Goal: Task Accomplishment & Management: Complete application form

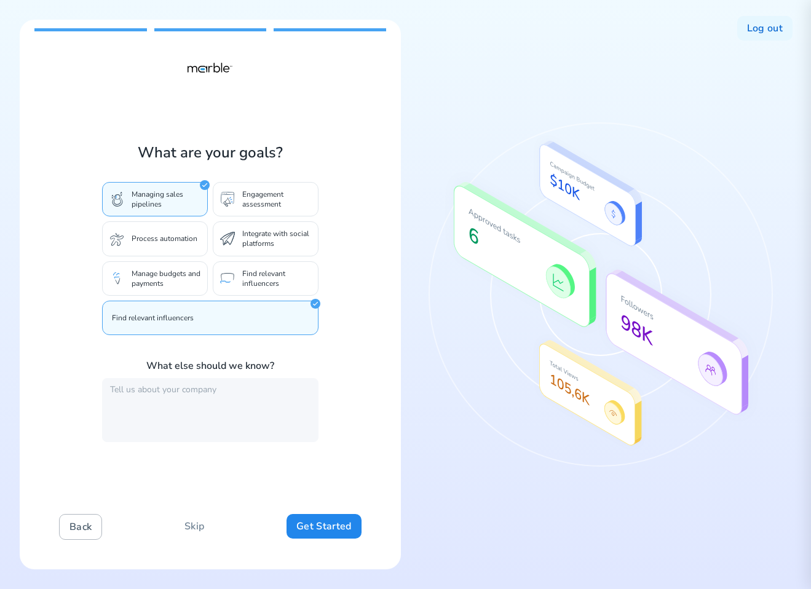
click at [85, 532] on button "Back" at bounding box center [80, 527] width 43 height 26
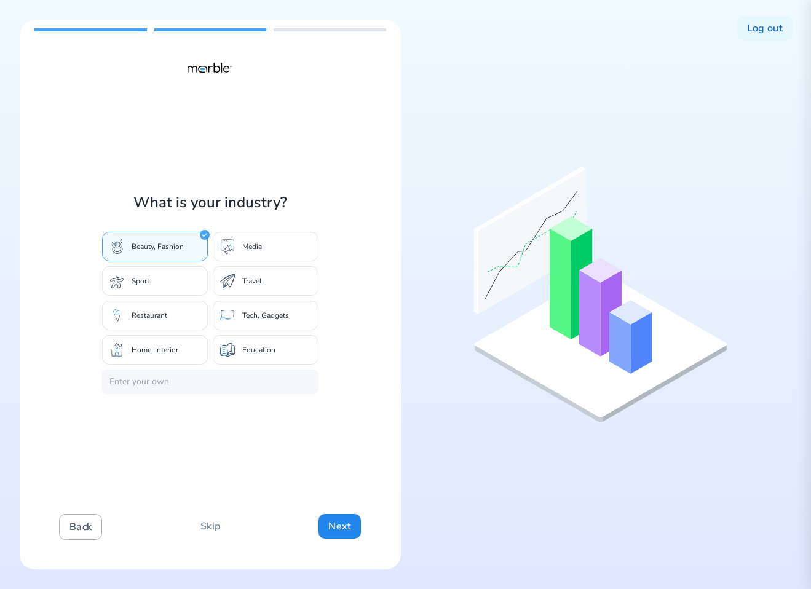
click at [85, 532] on button "Back" at bounding box center [80, 527] width 43 height 26
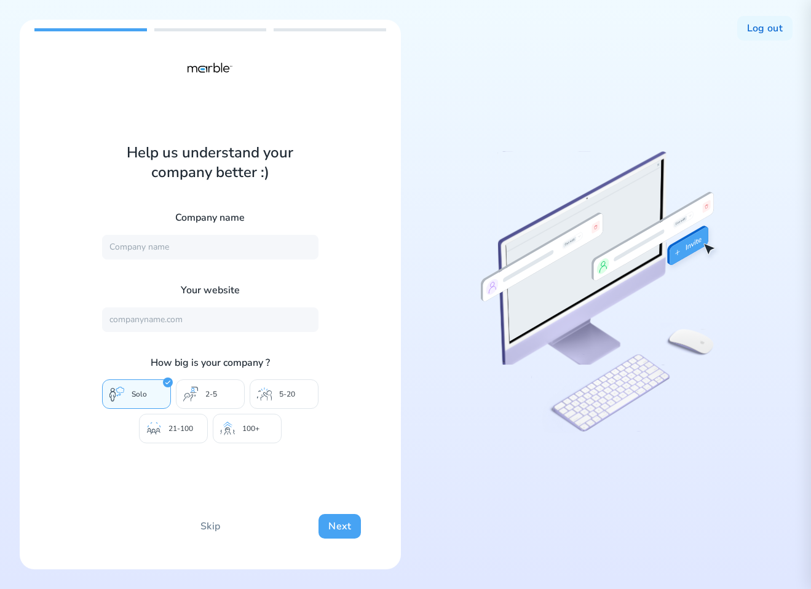
click at [345, 528] on button "Next" at bounding box center [340, 526] width 42 height 25
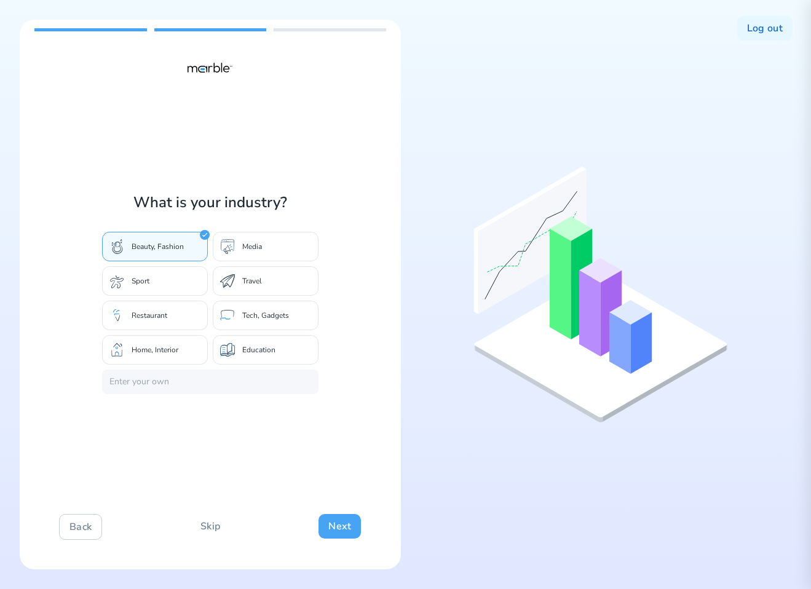
click at [345, 528] on button "Next" at bounding box center [340, 526] width 42 height 25
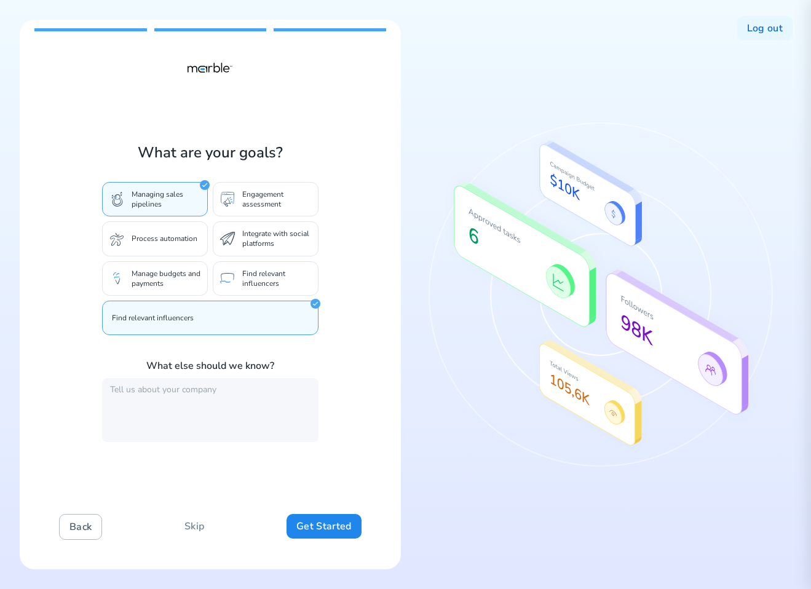
click at [71, 527] on button "Back" at bounding box center [80, 527] width 43 height 26
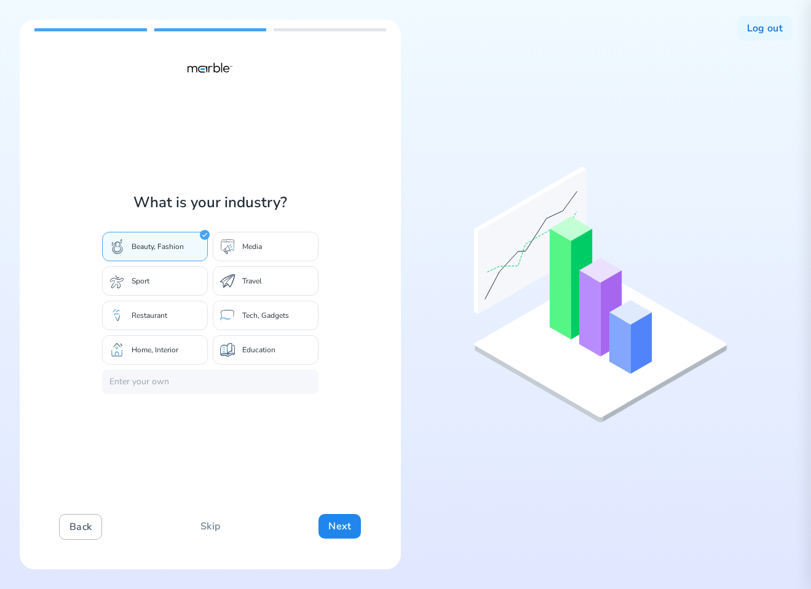
click at [71, 527] on button "Back" at bounding box center [80, 527] width 43 height 26
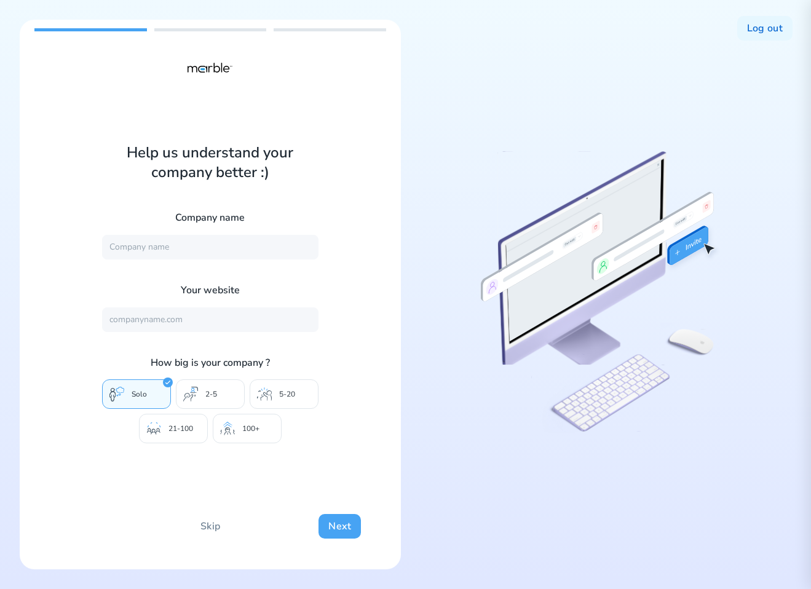
click at [339, 527] on button "Next" at bounding box center [340, 526] width 42 height 25
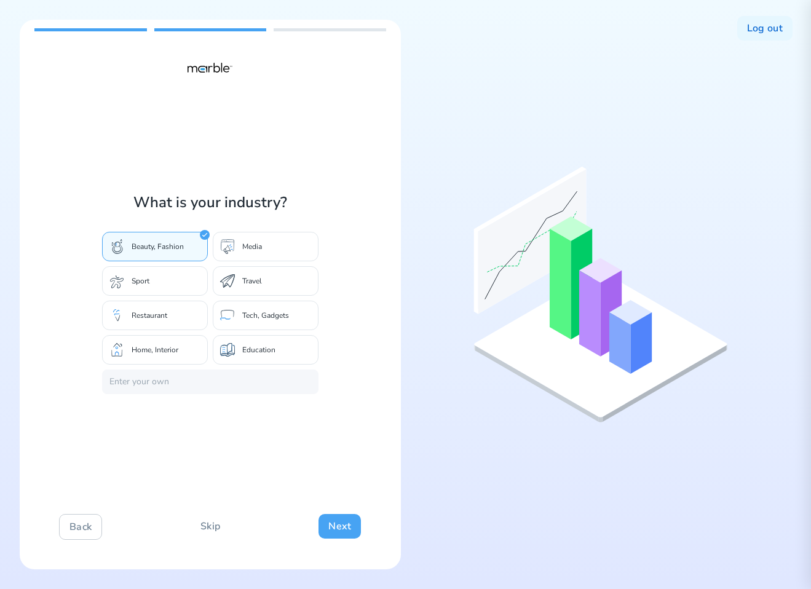
click at [346, 529] on button "Next" at bounding box center [340, 526] width 42 height 25
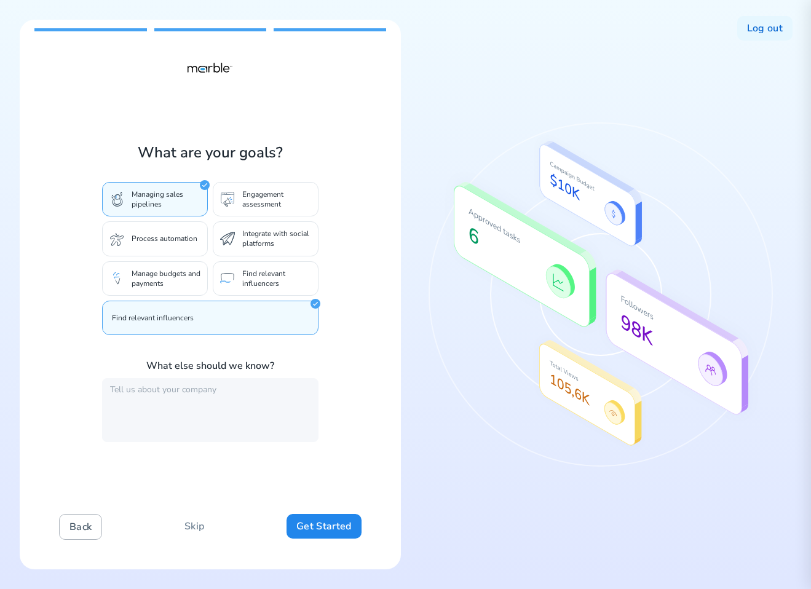
click at [63, 520] on button "Back" at bounding box center [80, 527] width 43 height 26
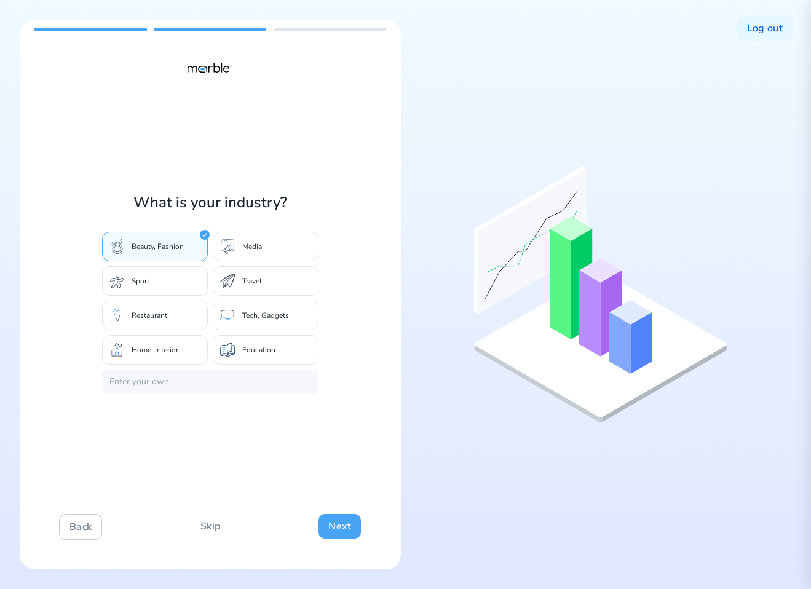
click at [338, 528] on button "Next" at bounding box center [340, 526] width 42 height 25
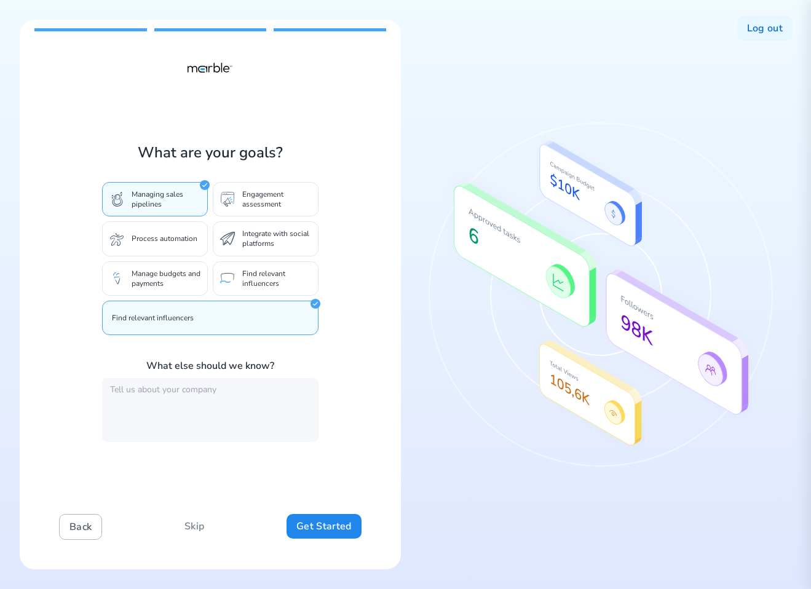
click at [68, 529] on button "Back" at bounding box center [80, 527] width 43 height 26
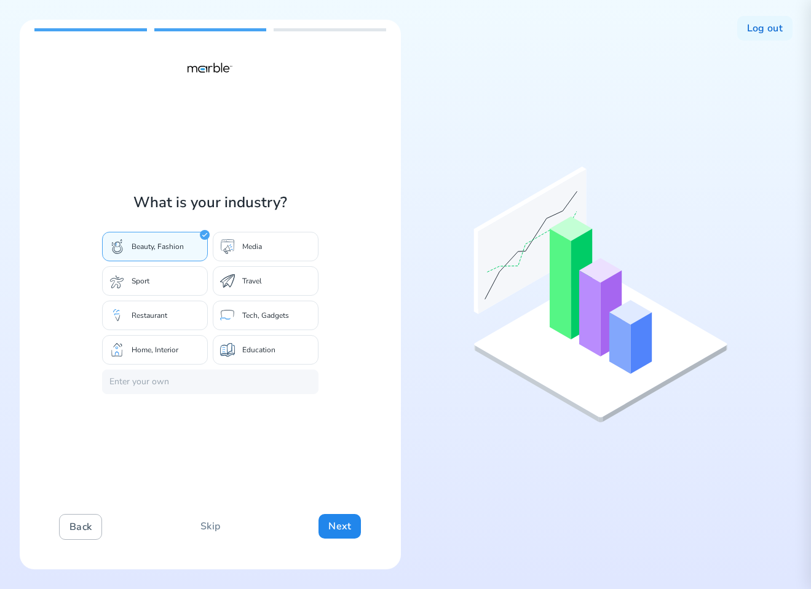
click at [68, 529] on button "Back" at bounding box center [80, 527] width 43 height 26
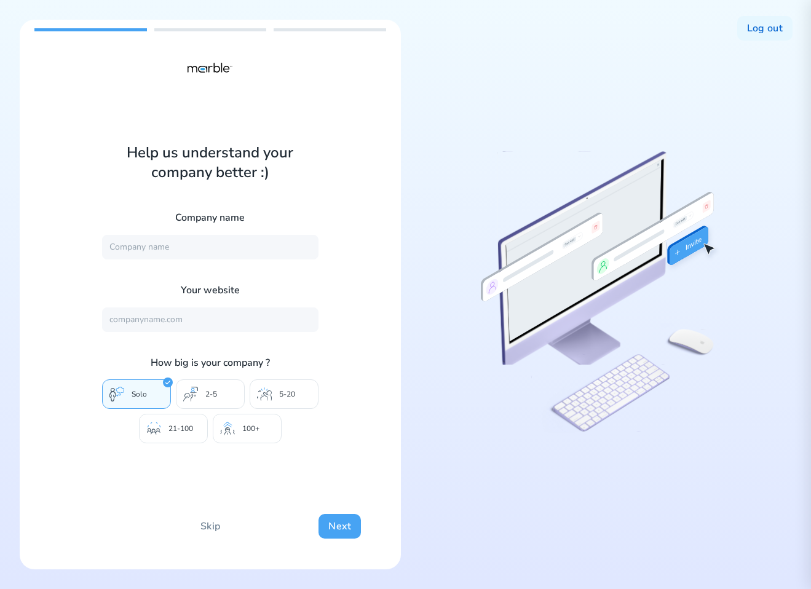
click at [331, 520] on button "Next" at bounding box center [340, 526] width 42 height 25
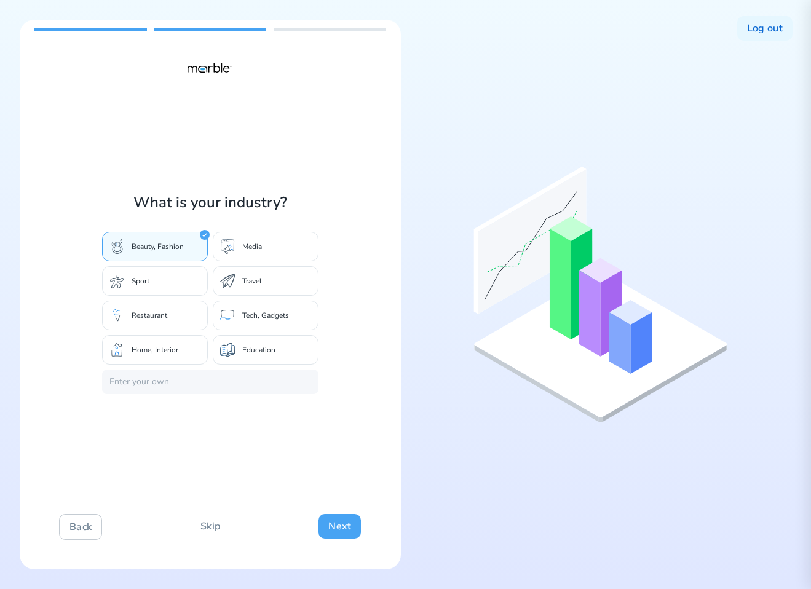
click at [332, 522] on button "Next" at bounding box center [340, 526] width 42 height 25
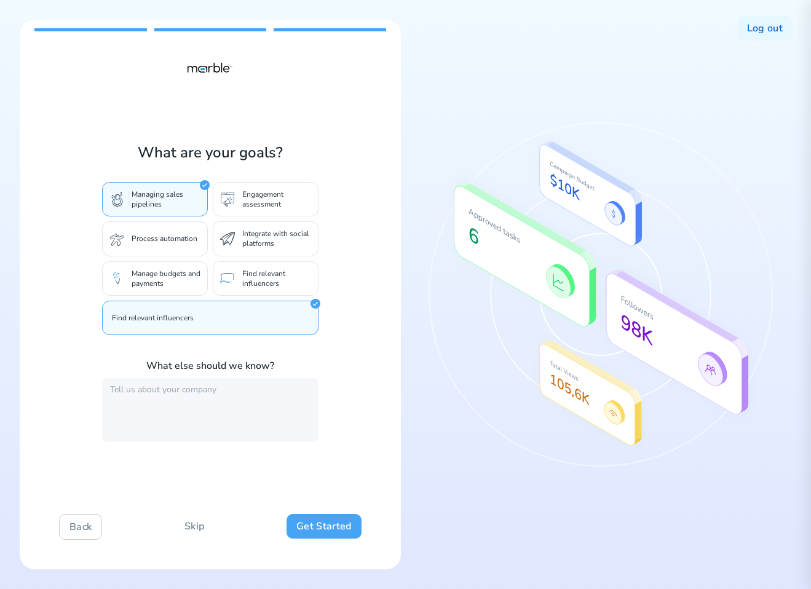
click at [327, 526] on button "Get Started" at bounding box center [324, 526] width 74 height 25
click at [84, 525] on button "Back" at bounding box center [80, 527] width 43 height 26
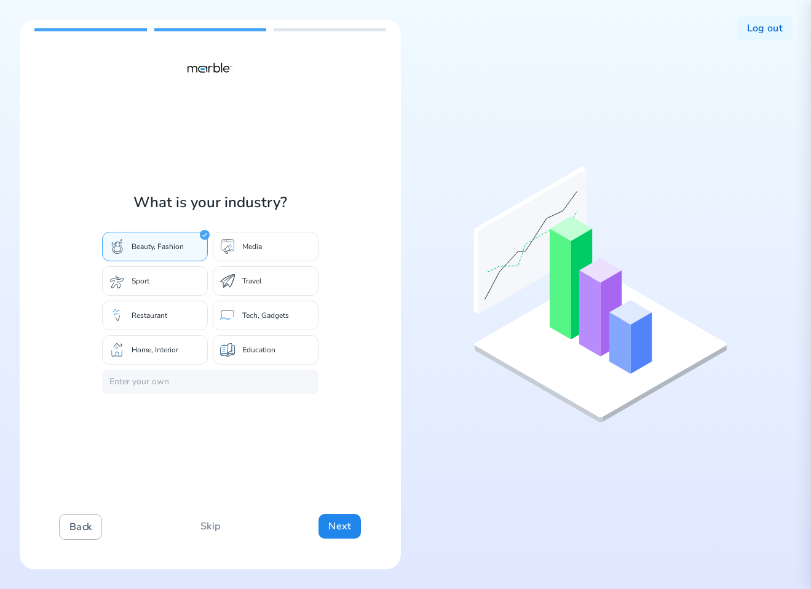
click at [84, 525] on button "Back" at bounding box center [80, 527] width 43 height 26
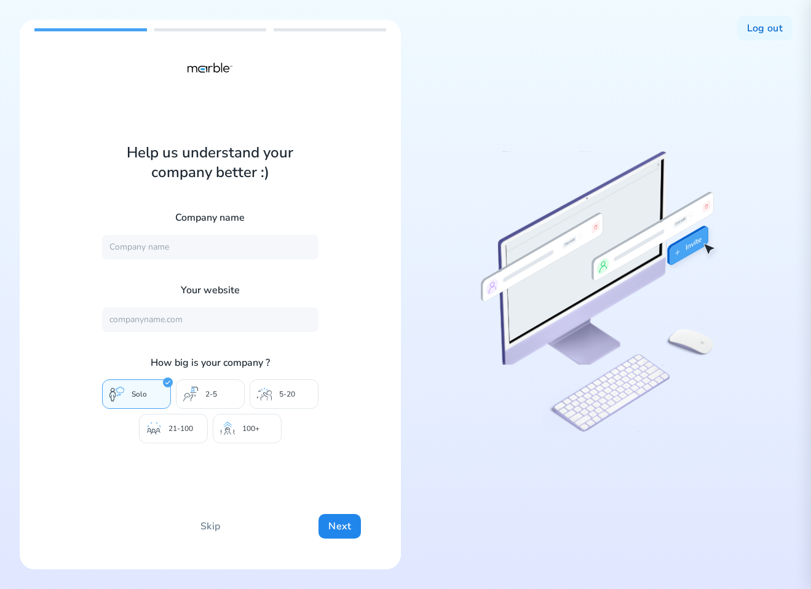
click at [215, 393] on p "2-5" at bounding box center [211, 394] width 12 height 10
click at [290, 399] on p "5-20" at bounding box center [287, 394] width 16 height 10
click at [167, 432] on div "21-100" at bounding box center [173, 429] width 69 height 30
click at [237, 427] on div "100+" at bounding box center [247, 429] width 69 height 30
click at [208, 391] on p "2-5" at bounding box center [211, 394] width 12 height 10
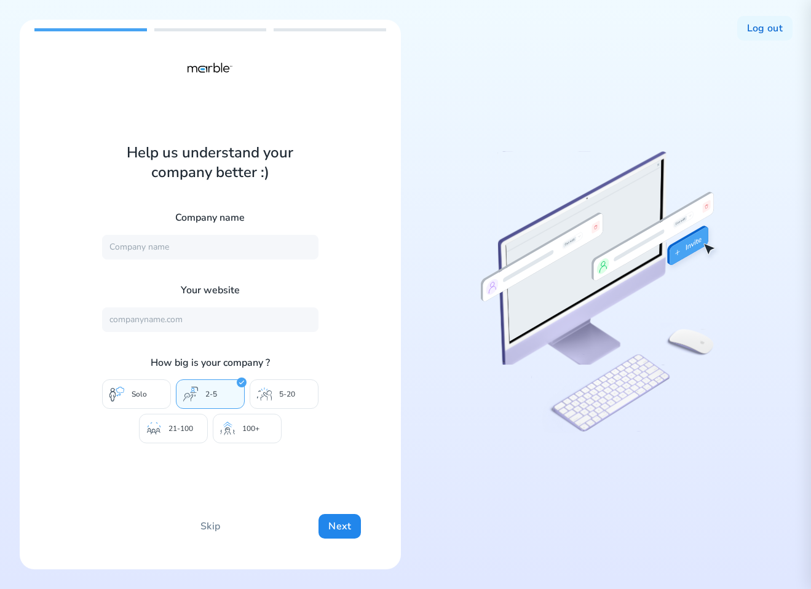
click at [281, 401] on div "5-20" at bounding box center [284, 395] width 69 height 30
click at [238, 425] on div "100+" at bounding box center [247, 429] width 69 height 30
click at [204, 394] on div "2-5" at bounding box center [210, 395] width 69 height 30
click at [277, 389] on div "5-20" at bounding box center [284, 395] width 69 height 30
click at [248, 417] on div "100+" at bounding box center [247, 429] width 69 height 30
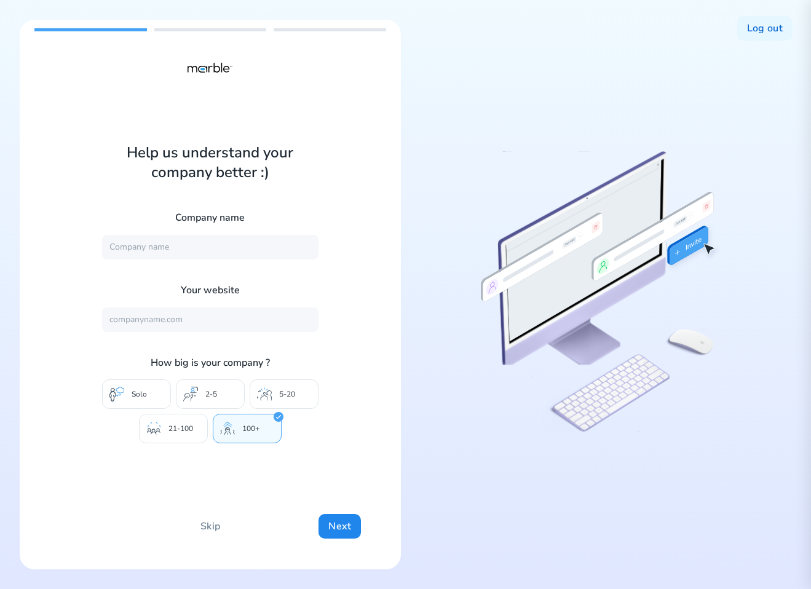
click at [208, 391] on p "2-5" at bounding box center [211, 394] width 12 height 10
click at [156, 430] on icon at bounding box center [154, 431] width 14 height 6
click at [132, 394] on p "Solo" at bounding box center [139, 394] width 15 height 10
click at [197, 317] on input "text" at bounding box center [210, 320] width 217 height 25
click at [245, 245] on input "text" at bounding box center [210, 247] width 217 height 25
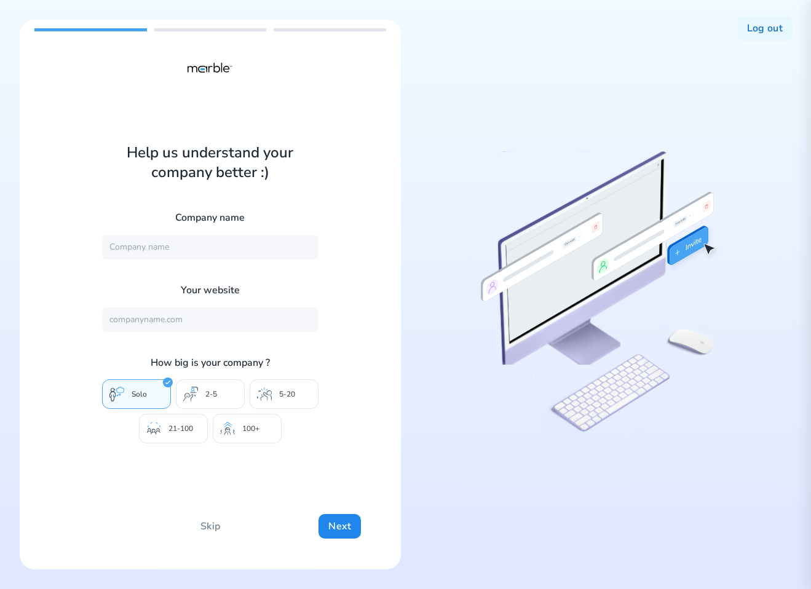
click at [279, 392] on p "5-20" at bounding box center [287, 394] width 16 height 10
click at [205, 394] on p "2-5" at bounding box center [211, 394] width 12 height 10
click at [132, 399] on div "Solo" at bounding box center [136, 395] width 69 height 30
click at [164, 244] on input "text" at bounding box center [210, 247] width 217 height 25
type input "DashBouquet"
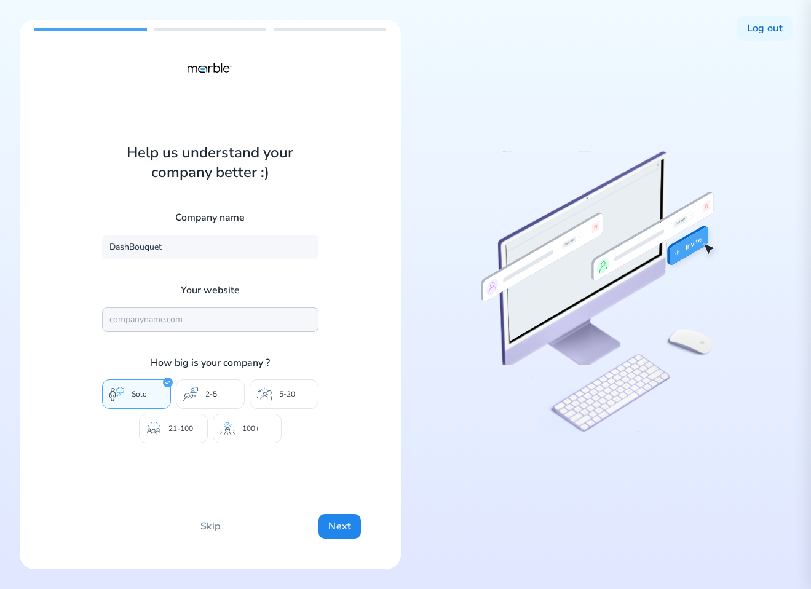
click at [155, 318] on input "text" at bounding box center [210, 320] width 217 height 25
type input "https://mrbl.bio/"
click at [271, 393] on icon at bounding box center [265, 396] width 11 height 10
click at [213, 391] on p "2-5" at bounding box center [211, 394] width 12 height 10
click at [133, 388] on div "Solo" at bounding box center [136, 395] width 69 height 30
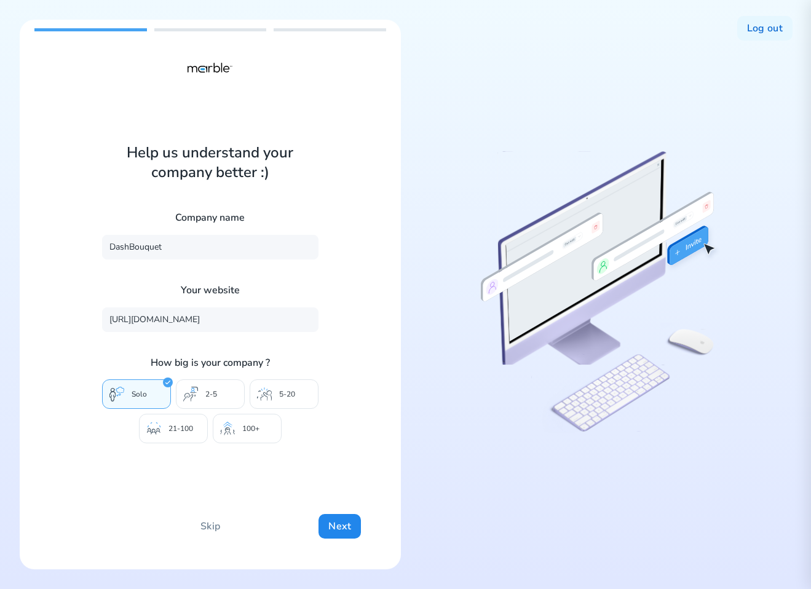
click at [162, 433] on div "21-100" at bounding box center [173, 429] width 69 height 30
click at [226, 432] on icon at bounding box center [227, 432] width 7 height 8
click at [265, 393] on icon at bounding box center [264, 394] width 15 height 15
click at [196, 393] on icon at bounding box center [190, 394] width 15 height 15
click at [124, 389] on div "Solo" at bounding box center [136, 395] width 69 height 30
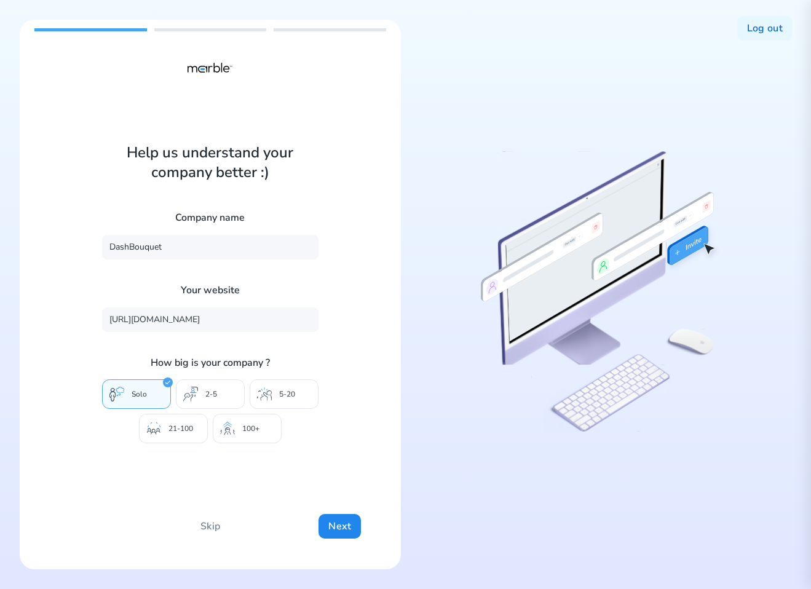
click at [214, 405] on div "2-5" at bounding box center [210, 395] width 69 height 30
click at [181, 426] on p "21-100" at bounding box center [181, 429] width 25 height 10
click at [341, 533] on button "Next" at bounding box center [340, 526] width 42 height 25
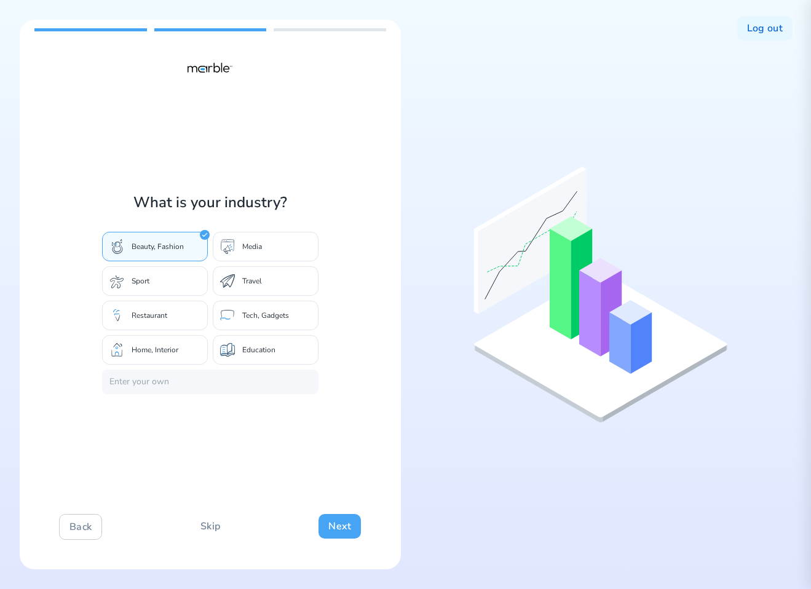
click at [333, 525] on button "Next" at bounding box center [340, 526] width 42 height 25
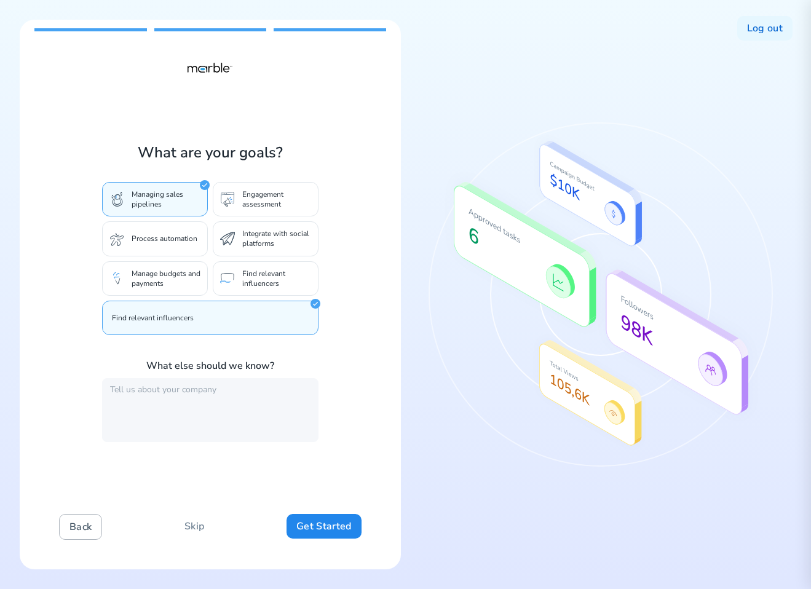
click at [80, 531] on button "Back" at bounding box center [80, 527] width 43 height 26
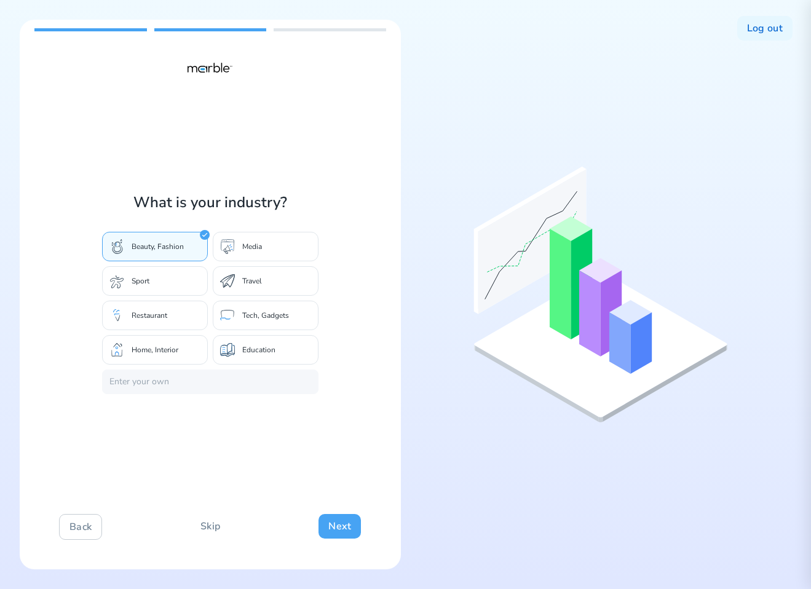
click at [348, 529] on button "Next" at bounding box center [340, 526] width 42 height 25
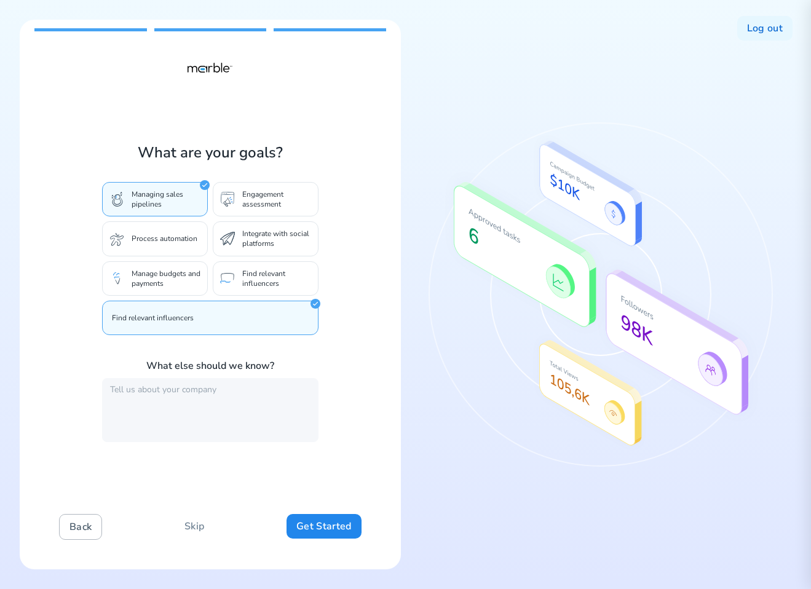
click at [81, 530] on button "Back" at bounding box center [80, 527] width 43 height 26
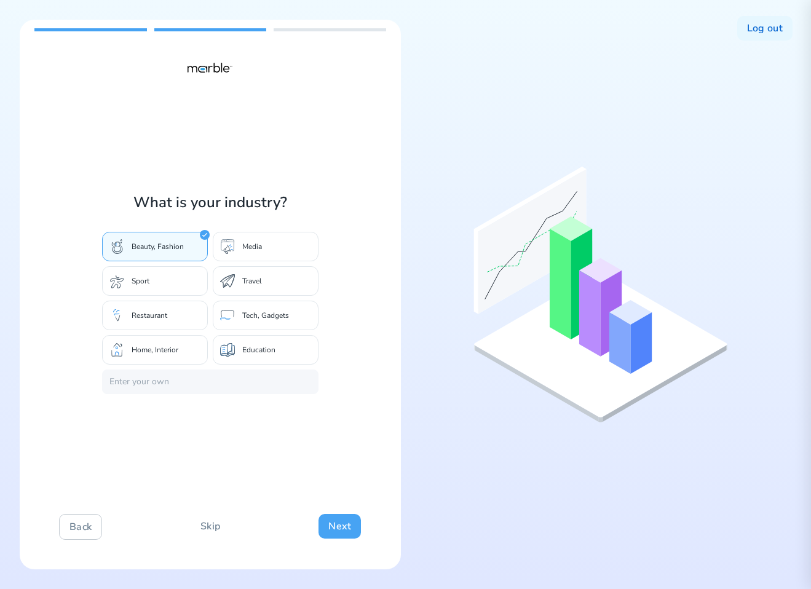
click at [328, 523] on button "Next" at bounding box center [340, 526] width 42 height 25
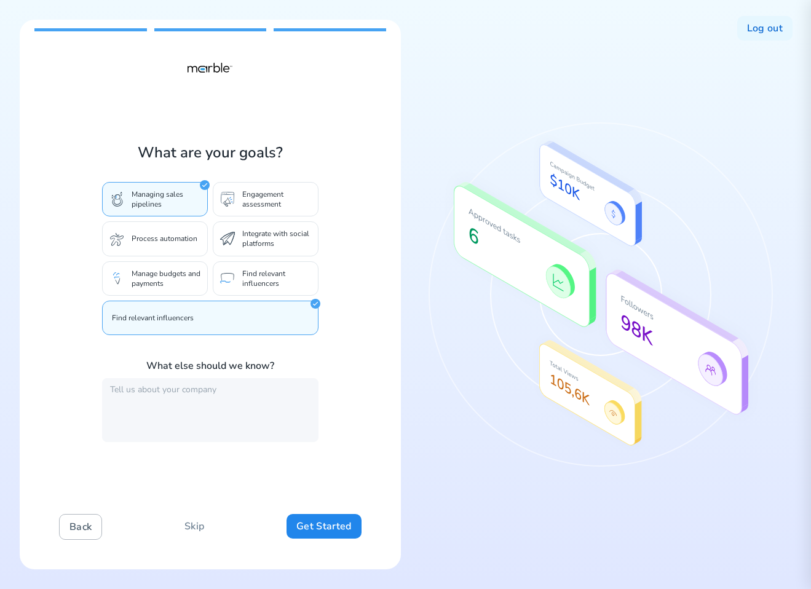
click at [78, 528] on button "Back" at bounding box center [80, 527] width 43 height 26
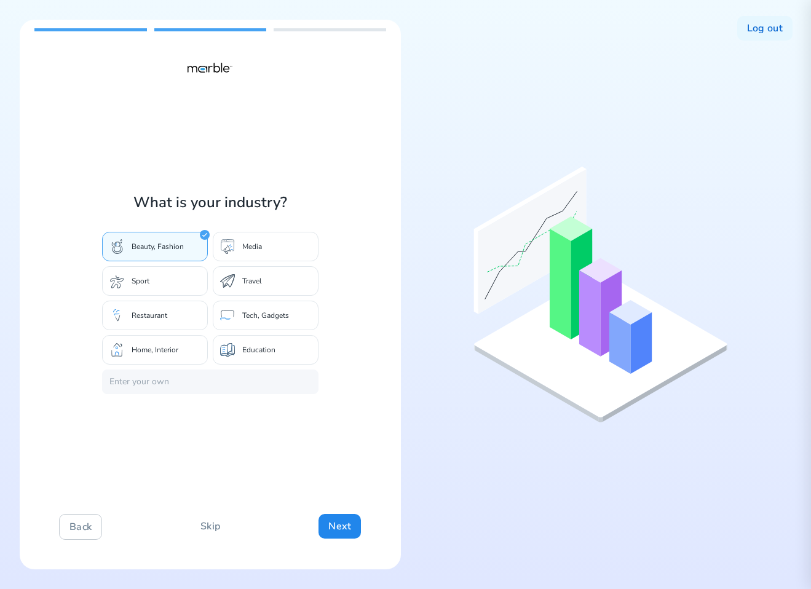
click at [241, 245] on div "Media" at bounding box center [266, 247] width 106 height 30
click at [266, 250] on div "Media" at bounding box center [266, 247] width 106 height 30
click at [167, 293] on div "Sport" at bounding box center [155, 281] width 106 height 30
click at [164, 325] on div "Restaurant" at bounding box center [155, 316] width 106 height 30
click at [151, 381] on input at bounding box center [210, 382] width 217 height 25
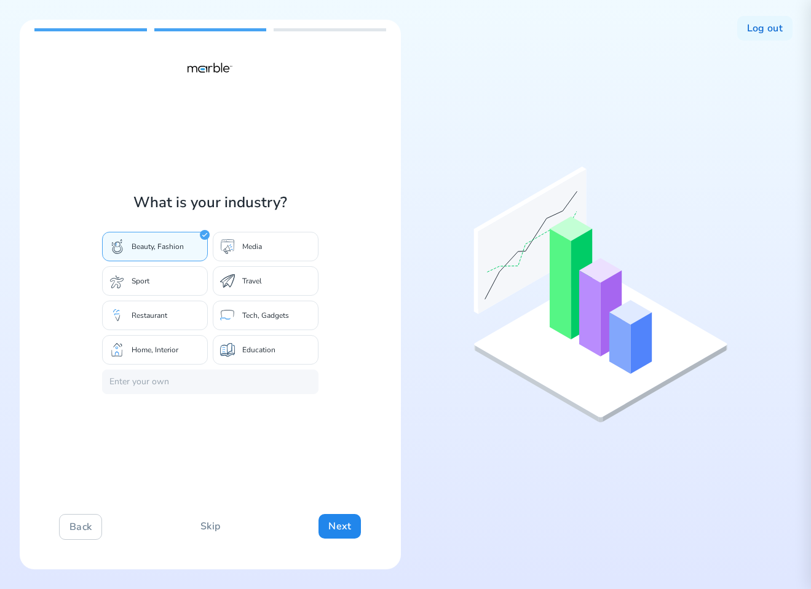
click at [137, 415] on div "What is your industry? Beauty, Fashion Media Sport Travel Restaurant Tech, Gadg…" at bounding box center [210, 295] width 381 height 550
click at [149, 384] on input at bounding box center [210, 382] width 217 height 25
click at [138, 421] on div "What is your industry? Beauty, Fashion Media Sport Travel Restaurant Tech, Gadg…" at bounding box center [210, 295] width 381 height 550
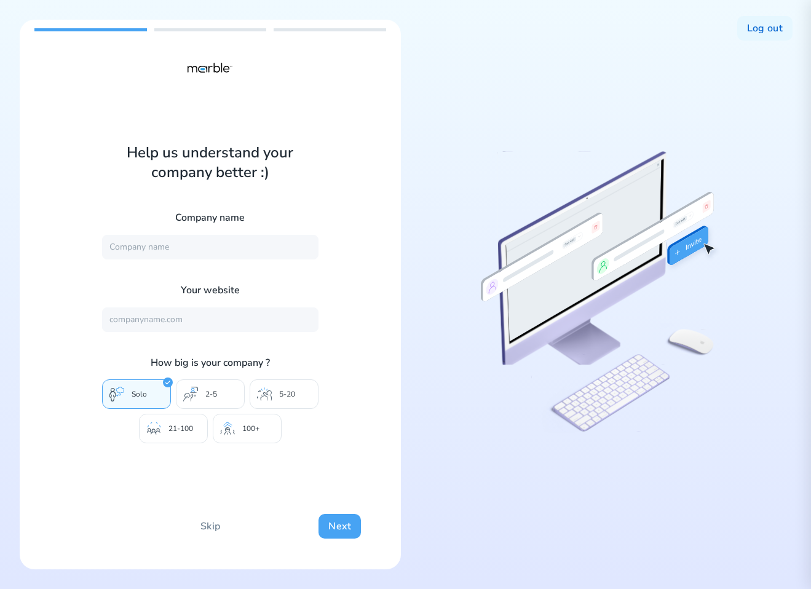
click at [330, 528] on button "Next" at bounding box center [340, 526] width 42 height 25
click at [330, 524] on button "Next" at bounding box center [340, 526] width 42 height 25
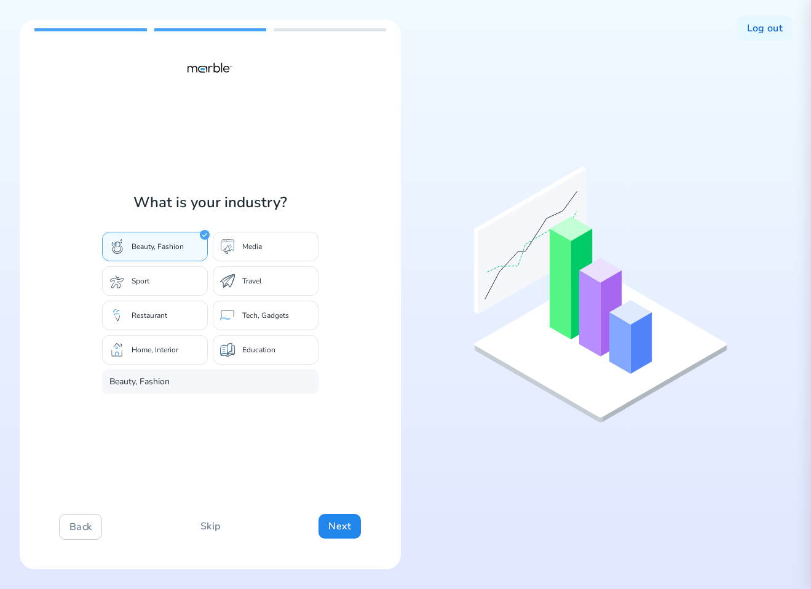
click at [244, 285] on p "Travel" at bounding box center [252, 281] width 20 height 10
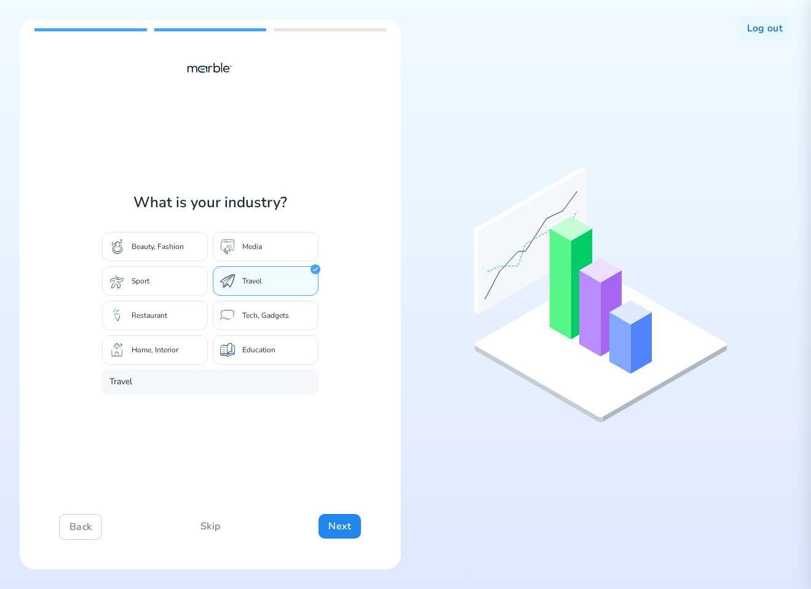
click at [246, 254] on div "Media" at bounding box center [266, 247] width 106 height 30
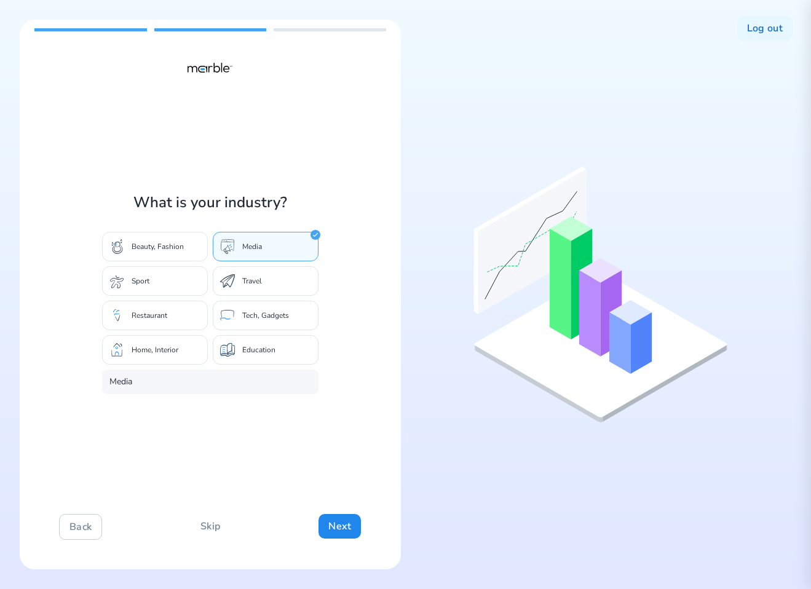
click at [171, 274] on div "Sport" at bounding box center [155, 281] width 106 height 30
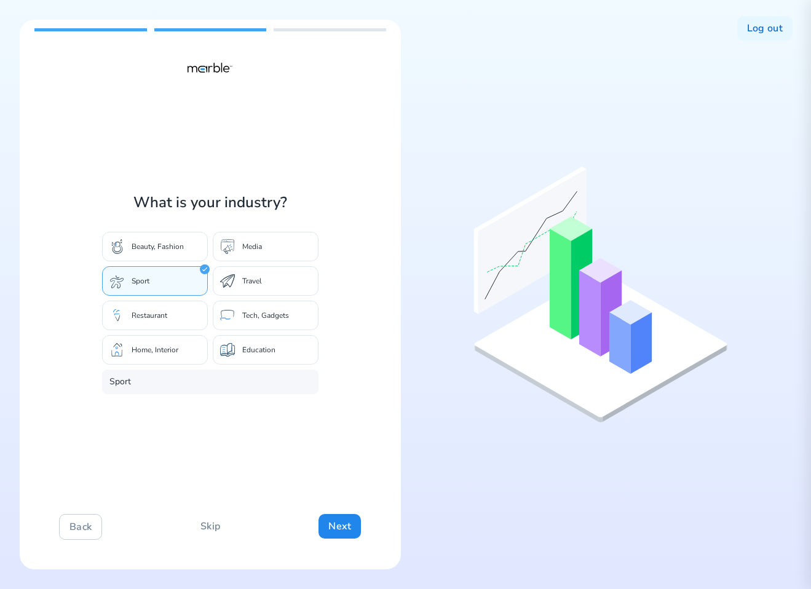
click at [158, 314] on p "Restaurant" at bounding box center [150, 316] width 36 height 10
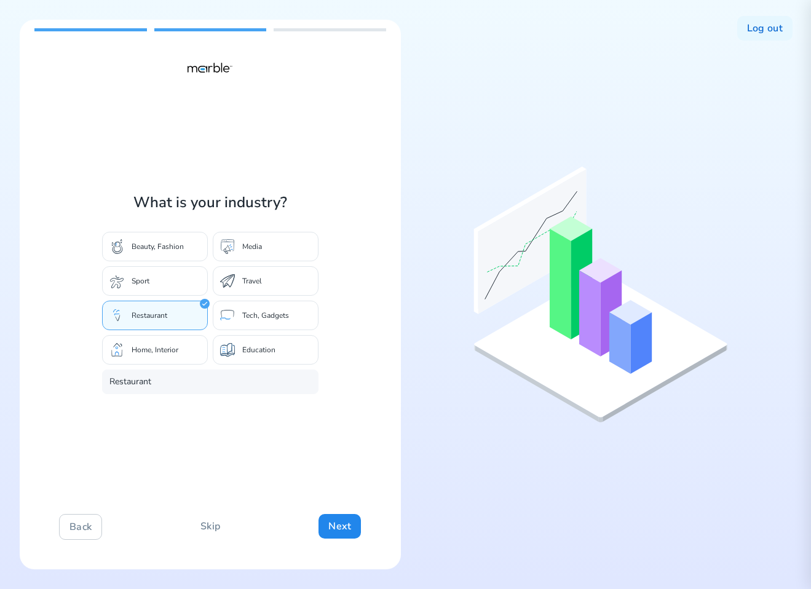
click at [253, 316] on p "Tech, Gadgets" at bounding box center [265, 316] width 47 height 10
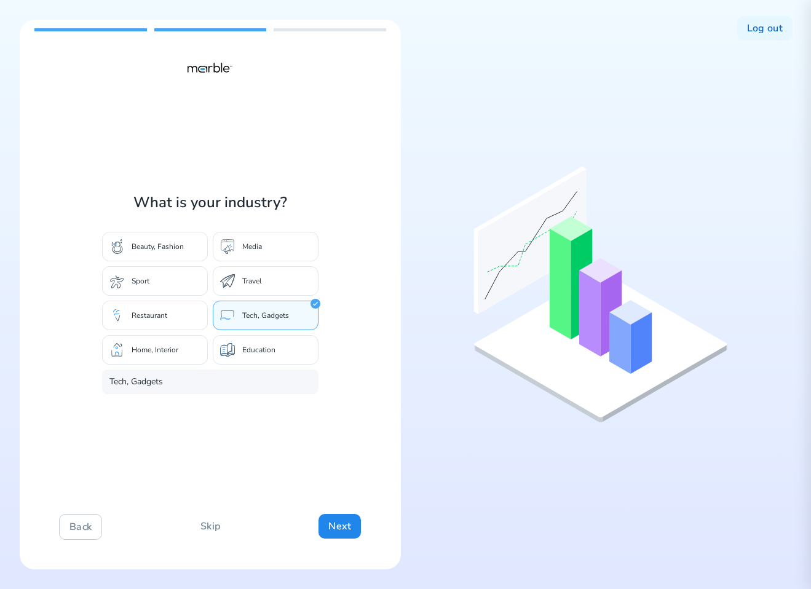
click at [243, 345] on p "Education" at bounding box center [258, 350] width 33 height 10
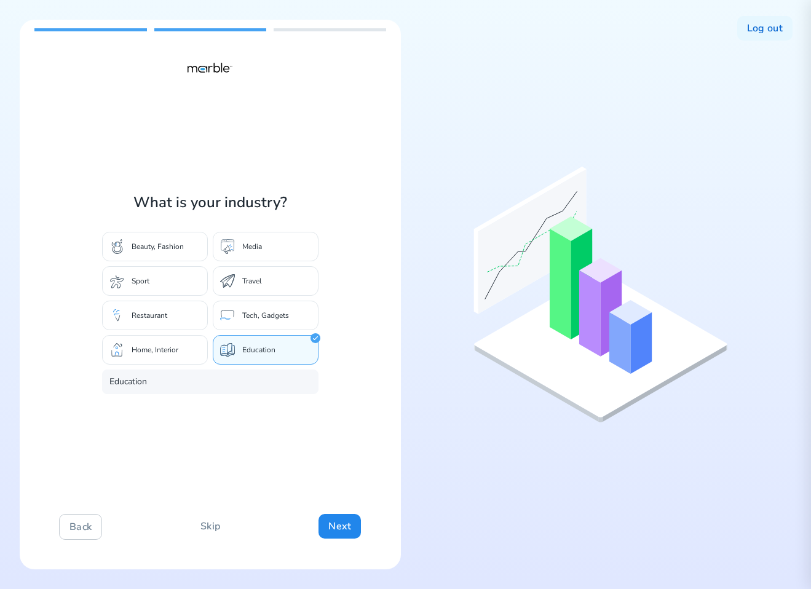
click at [169, 343] on div "Home, Interior" at bounding box center [155, 350] width 106 height 30
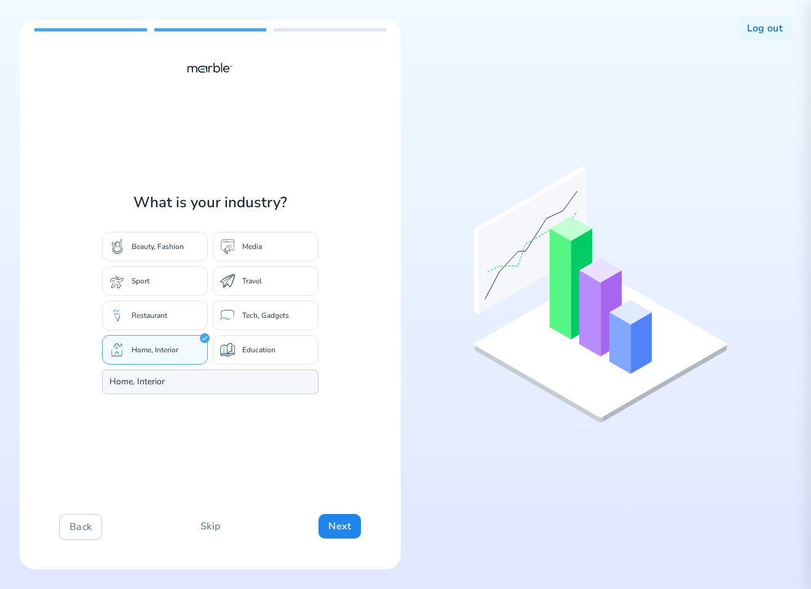
click at [177, 378] on input "Home, Interior" at bounding box center [210, 382] width 217 height 25
type input "Home, Interiormnbmnbnmbnm,bn,mbvn,mb,mbn,mbnm,bnmbn,"
click at [347, 530] on button "Next" at bounding box center [340, 526] width 42 height 25
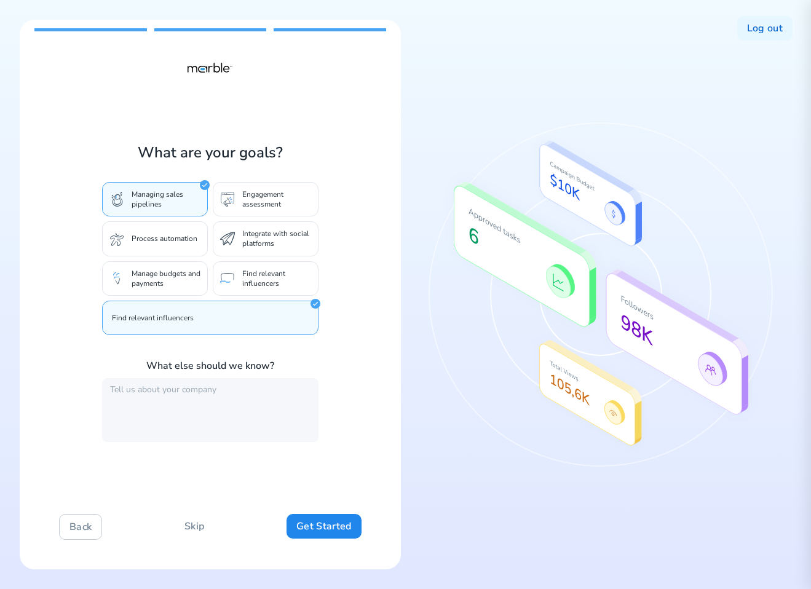
click at [261, 276] on p "Find relevant influencers" at bounding box center [276, 279] width 69 height 20
click at [259, 226] on div "Integrate with social platforms" at bounding box center [266, 238] width 106 height 34
